Goal: Information Seeking & Learning: Find specific page/section

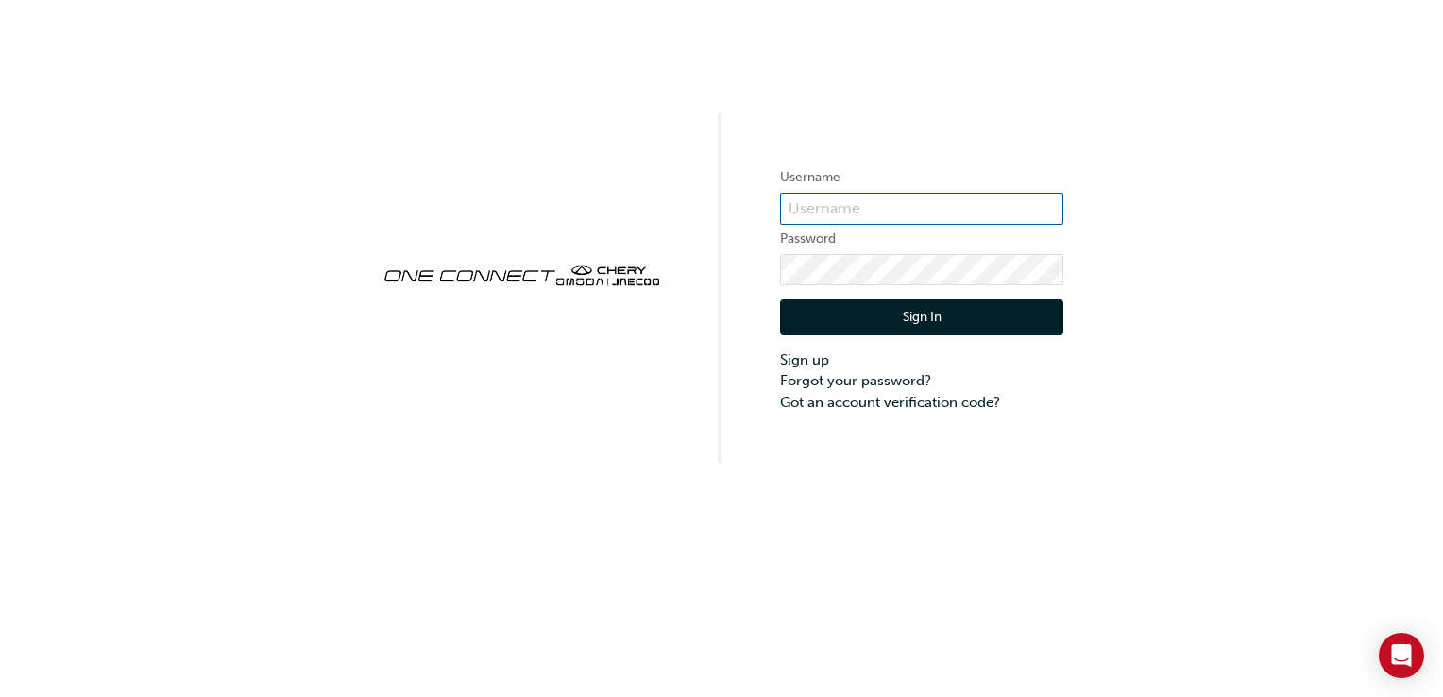
click at [834, 203] on input "text" at bounding box center [921, 209] width 283 height 32
type input "workshop@cherymelville.com.au"
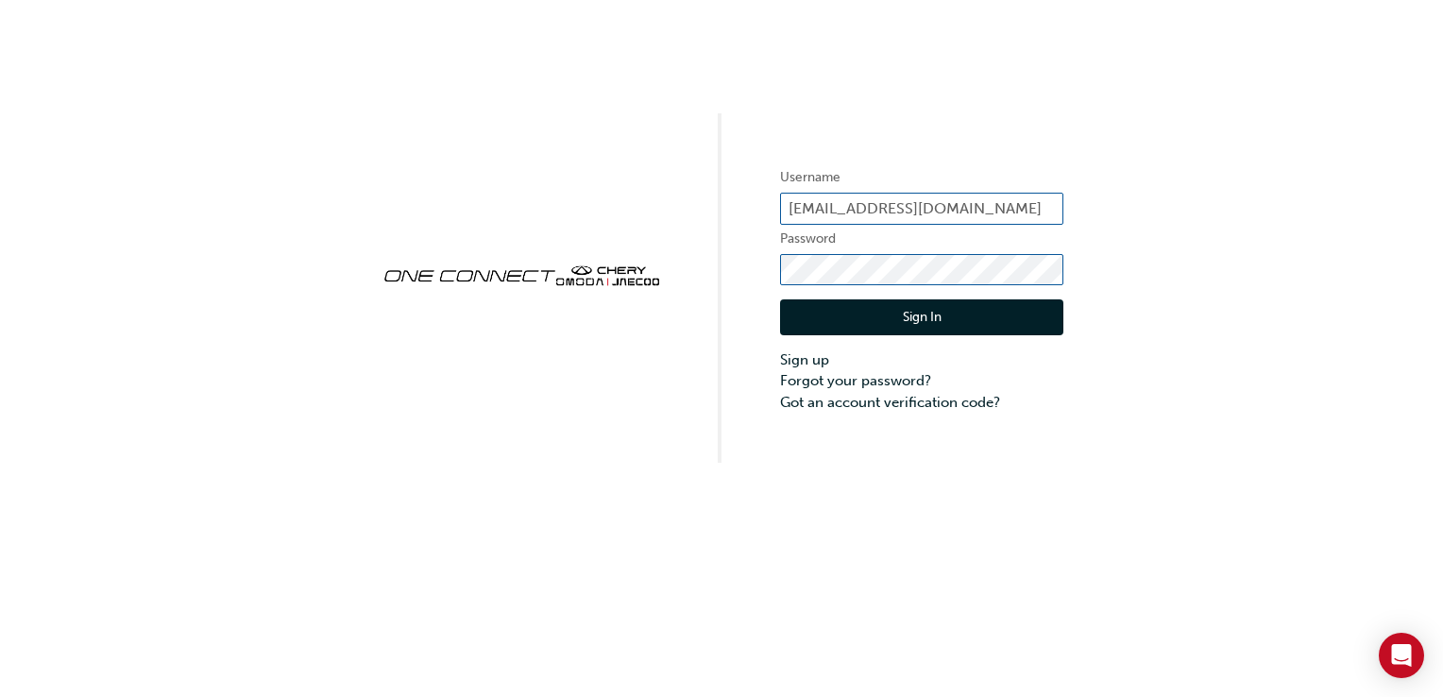
click button "Sign In" at bounding box center [921, 317] width 283 height 36
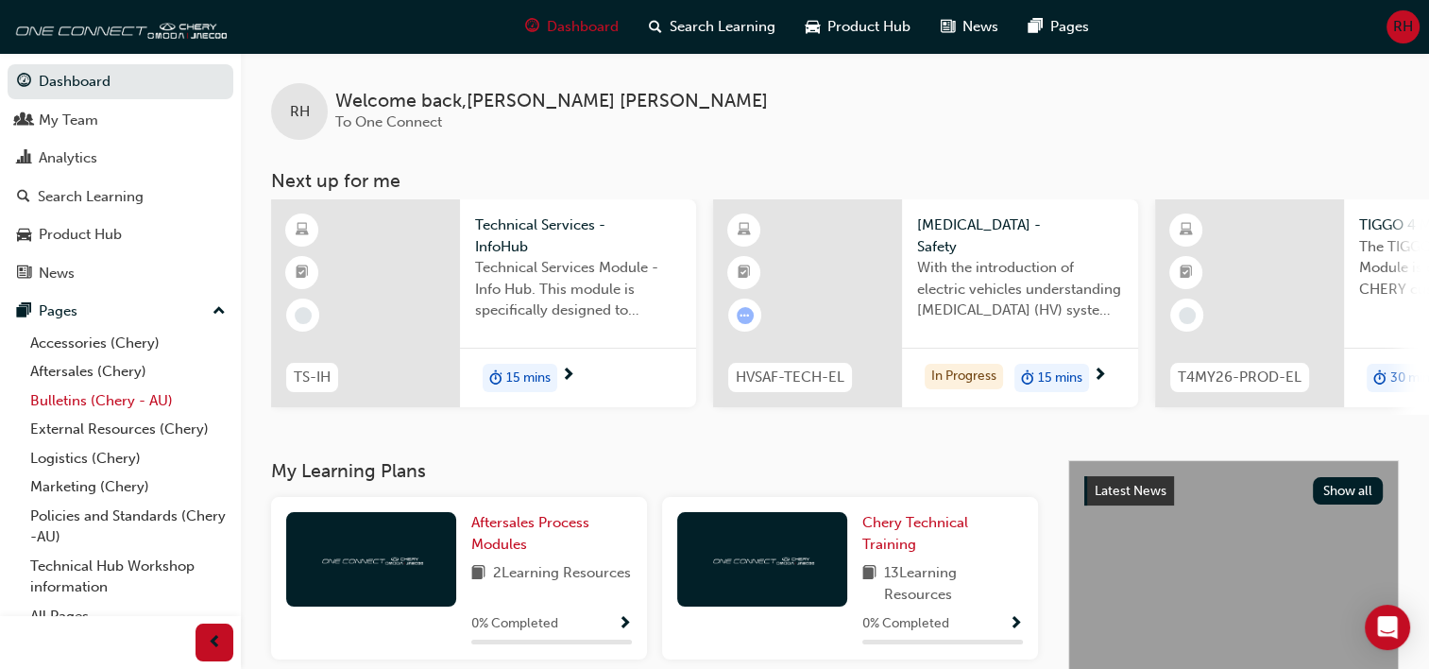
click at [132, 405] on link "Bulletins (Chery - AU)" at bounding box center [128, 400] width 211 height 29
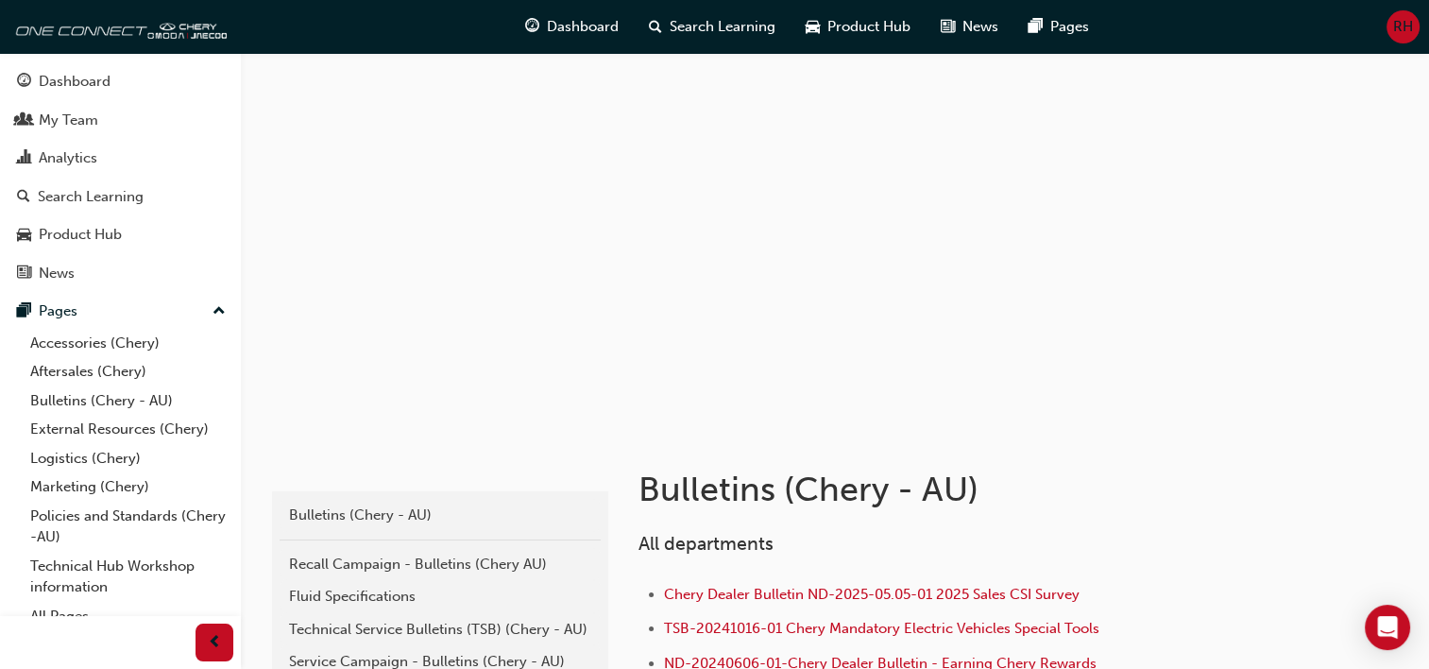
scroll to position [272, 0]
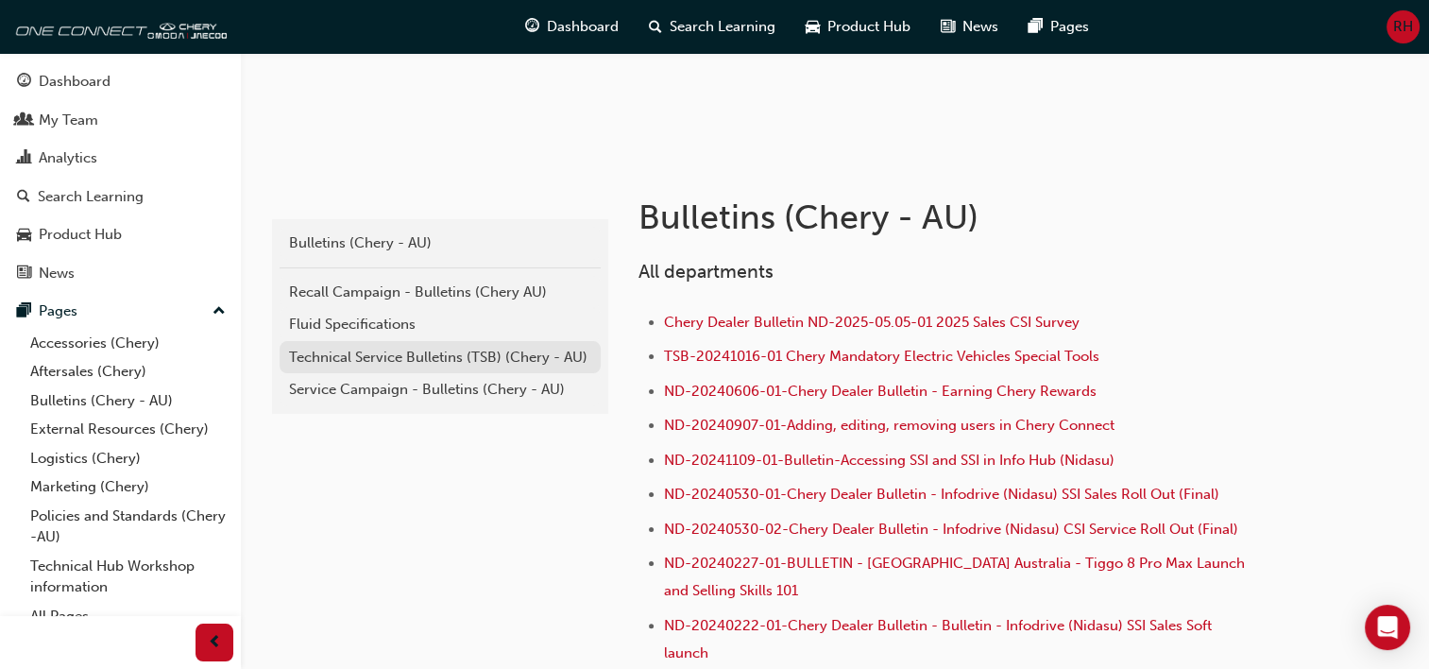
click at [411, 360] on div "Technical Service Bulletins (TSB) (Chery - AU)" at bounding box center [440, 358] width 302 height 22
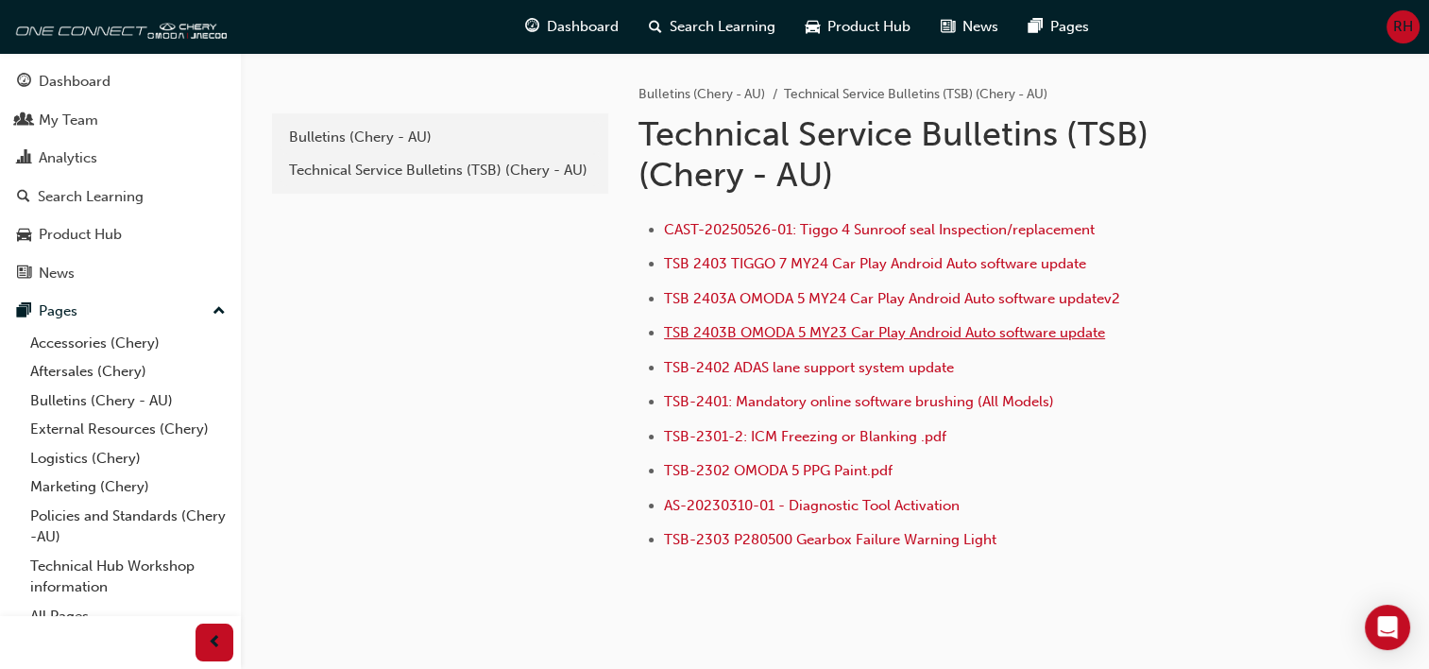
click at [853, 332] on span "TSB 2403B OMODA 5 MY23 Car Play Android Auto software update" at bounding box center [884, 332] width 441 height 17
